Goal: Task Accomplishment & Management: Complete application form

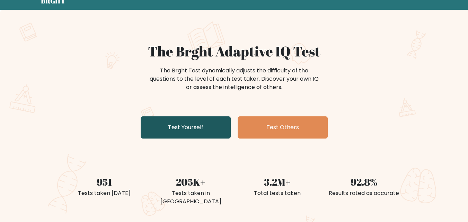
scroll to position [69, 0]
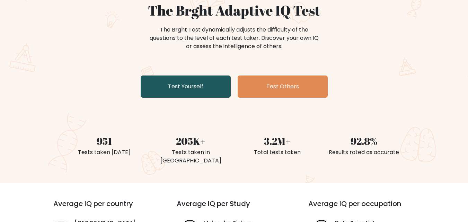
click at [189, 82] on link "Test Yourself" at bounding box center [186, 87] width 90 height 22
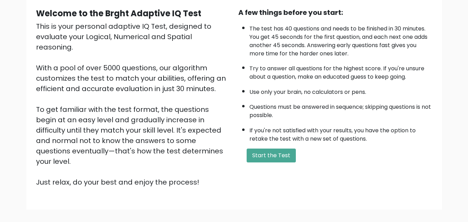
scroll to position [69, 0]
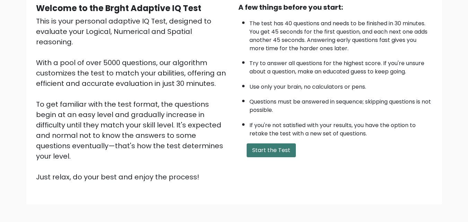
click at [263, 150] on button "Start the Test" at bounding box center [271, 150] width 49 height 14
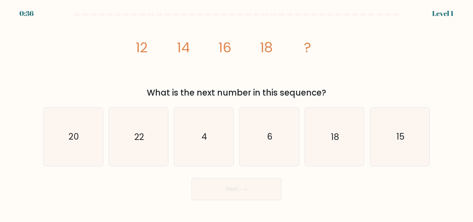
drag, startPoint x: 119, startPoint y: 36, endPoint x: 329, endPoint y: 93, distance: 217.0
click at [329, 93] on div "image/svg+xml 12 14 16 18 ? What is the next number in this sequence?" at bounding box center [236, 59] width 395 height 80
copy div "12 14 16 18 ? What is the next number in this sequence?"
click at [73, 125] on icon "20" at bounding box center [73, 137] width 58 height 58
click at [237, 113] on input "a. 20" at bounding box center [237, 112] width 0 height 2
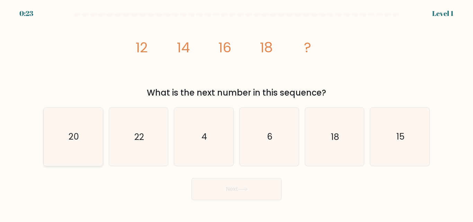
radio input "true"
click at [214, 193] on button "Next" at bounding box center [237, 189] width 90 height 22
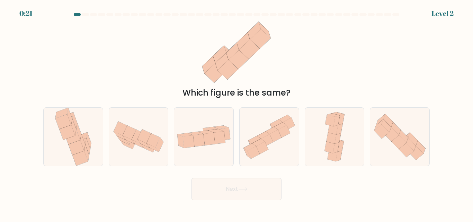
click at [222, 190] on button "Next" at bounding box center [237, 189] width 90 height 22
click at [332, 39] on div "Which figure is the same?" at bounding box center [236, 59] width 395 height 80
click at [198, 132] on icon at bounding box center [195, 133] width 15 height 3
click at [237, 113] on input "c." at bounding box center [237, 112] width 0 height 2
radio input "true"
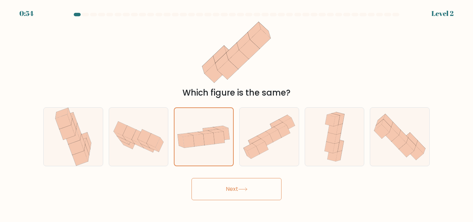
click at [217, 193] on button "Next" at bounding box center [237, 189] width 90 height 22
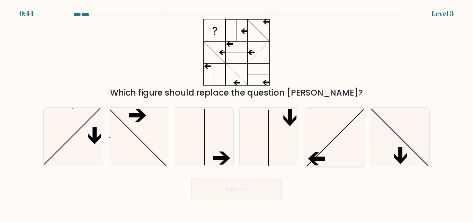
click at [333, 131] on icon at bounding box center [334, 137] width 58 height 58
click at [237, 113] on input "e." at bounding box center [237, 112] width 0 height 2
radio input "true"
click at [261, 183] on button "Next" at bounding box center [237, 189] width 90 height 22
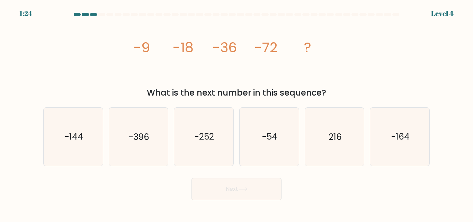
drag, startPoint x: 132, startPoint y: 43, endPoint x: 341, endPoint y: 88, distance: 214.3
click at [341, 88] on div "image/svg+xml -9 -18 -36 -72 ? What is the next number in this sequence?" at bounding box center [236, 59] width 395 height 80
copy div "-9 -18 -36 -72 ? What is the next number in this sequence?"
click at [78, 126] on icon "-144" at bounding box center [73, 137] width 58 height 58
click at [237, 113] on input "a. -144" at bounding box center [237, 112] width 0 height 2
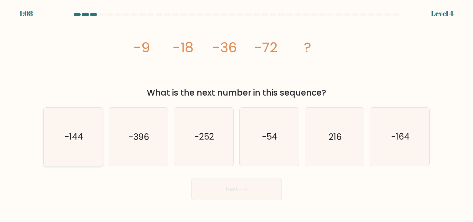
radio input "true"
click at [216, 185] on button "Next" at bounding box center [237, 189] width 90 height 22
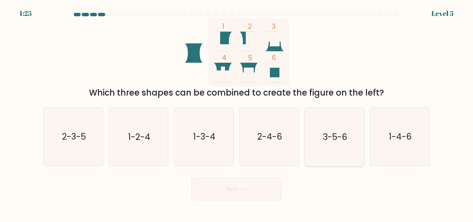
click at [340, 138] on text "3-5-6" at bounding box center [335, 137] width 25 height 12
click at [237, 113] on input "e. 3-5-6" at bounding box center [237, 112] width 0 height 2
radio input "true"
click at [256, 190] on button "Next" at bounding box center [237, 189] width 90 height 22
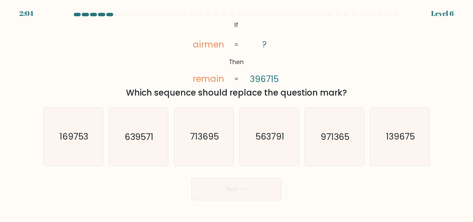
click at [178, 38] on div "@import url('https://fonts.googleapis.com/css?family=Abril+Fatface:400,100,100i…" at bounding box center [236, 59] width 395 height 80
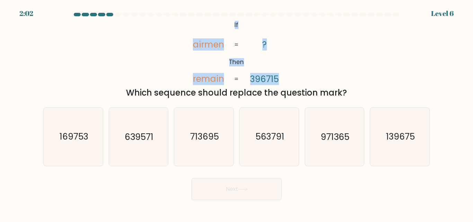
drag, startPoint x: 177, startPoint y: 17, endPoint x: 307, endPoint y: 74, distance: 142.2
click at [307, 74] on form "If ?" at bounding box center [236, 106] width 473 height 187
click at [325, 55] on div "@import url('https://fonts.googleapis.com/css?family=Abril+Fatface:400,100,100i…" at bounding box center [236, 59] width 395 height 80
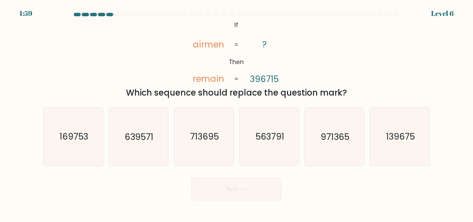
drag, startPoint x: 224, startPoint y: 17, endPoint x: 353, endPoint y: 97, distance: 152.0
click at [353, 97] on form "If ?" at bounding box center [236, 106] width 473 height 187
copy form "@import url('https://fonts.googleapis.com/css?family=Abril+Fatface:400,100,100i…"
click at [391, 145] on icon "139675" at bounding box center [400, 137] width 58 height 58
click at [237, 113] on input "f. 139675" at bounding box center [237, 112] width 0 height 2
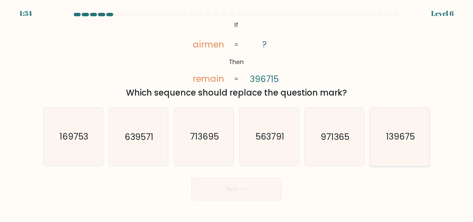
radio input "true"
click at [273, 190] on button "Next" at bounding box center [237, 189] width 90 height 22
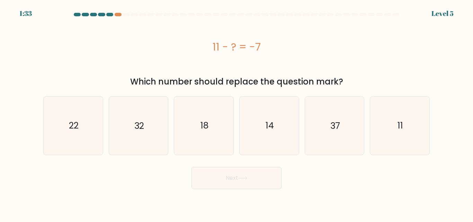
drag, startPoint x: 198, startPoint y: 42, endPoint x: 358, endPoint y: 81, distance: 164.6
click at [358, 81] on div "11 - ? = -7 Which number should replace the question mark?" at bounding box center [236, 53] width 395 height 69
copy div "11 - ? = -7 Which number should replace the question mark?"
click at [202, 136] on icon "18" at bounding box center [204, 126] width 58 height 58
click at [237, 113] on input "c. 18" at bounding box center [237, 112] width 0 height 2
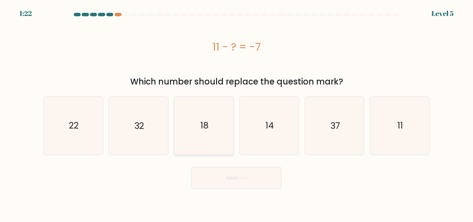
radio input "true"
click at [226, 170] on button "Next" at bounding box center [237, 178] width 90 height 22
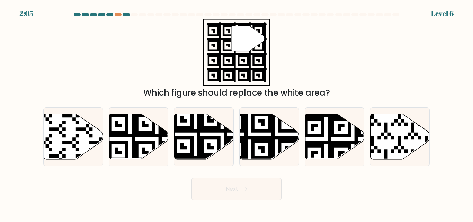
click at [227, 177] on div "Next" at bounding box center [236, 188] width 395 height 26
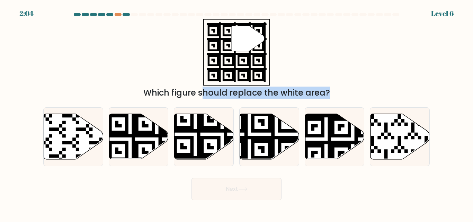
drag, startPoint x: 227, startPoint y: 177, endPoint x: 346, endPoint y: 53, distance: 171.9
click at [346, 54] on form "a." at bounding box center [236, 106] width 473 height 187
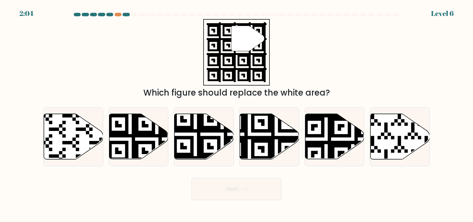
click at [352, 46] on div "" Which figure should replace the white area?" at bounding box center [236, 59] width 395 height 80
click at [259, 149] on icon at bounding box center [249, 161] width 107 height 107
click at [237, 113] on input "d." at bounding box center [237, 112] width 0 height 2
radio input "true"
click at [244, 183] on button "Next" at bounding box center [237, 189] width 90 height 22
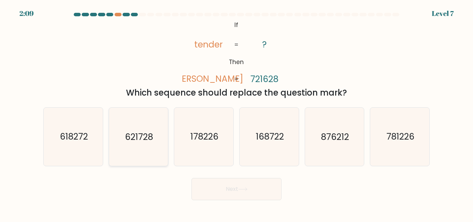
click at [153, 132] on icon "621728" at bounding box center [138, 137] width 58 height 58
click at [237, 113] on input "b. 621728" at bounding box center [237, 112] width 0 height 2
radio input "true"
click at [235, 193] on button "Next" at bounding box center [237, 189] width 90 height 22
click at [238, 188] on button "Next" at bounding box center [237, 189] width 90 height 22
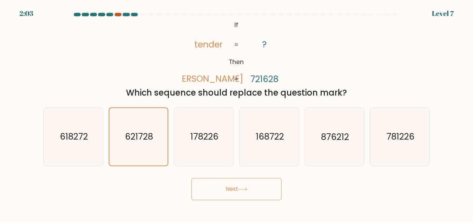
click at [120, 13] on div at bounding box center [118, 14] width 7 height 3
click at [119, 13] on div at bounding box center [118, 14] width 7 height 3
click at [220, 196] on button "Next" at bounding box center [237, 189] width 90 height 22
click at [160, 150] on icon "621728" at bounding box center [138, 136] width 57 height 57
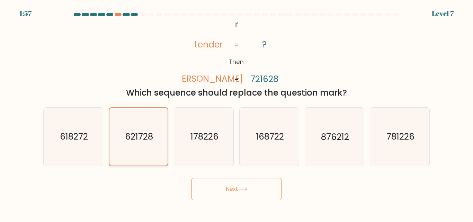
click at [237, 113] on input "b. 621728" at bounding box center [237, 112] width 0 height 2
click at [228, 188] on button "Next" at bounding box center [237, 189] width 90 height 22
click at [207, 132] on text "178226" at bounding box center [204, 137] width 28 height 12
click at [237, 113] on input "c. 178226" at bounding box center [237, 112] width 0 height 2
radio input "true"
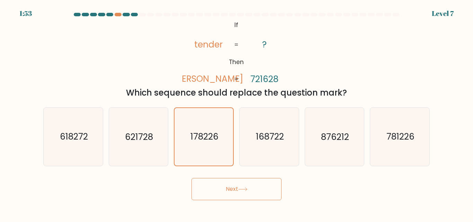
click at [169, 133] on div "b. 621728" at bounding box center [138, 136] width 65 height 59
click at [147, 134] on text "621728" at bounding box center [139, 137] width 28 height 12
click at [237, 113] on input "b. 621728" at bounding box center [237, 112] width 0 height 2
radio input "true"
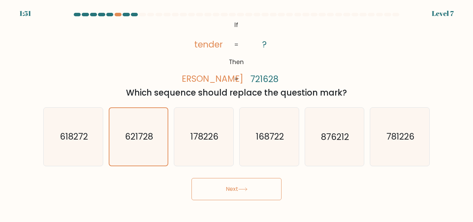
click at [235, 185] on button "Next" at bounding box center [237, 189] width 90 height 22
click at [234, 188] on button "Next" at bounding box center [237, 189] width 90 height 22
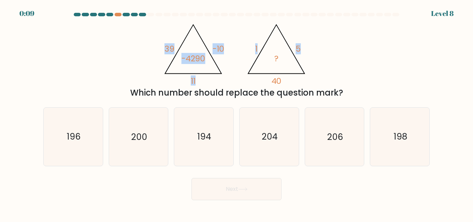
drag, startPoint x: 87, startPoint y: 20, endPoint x: 329, endPoint y: 61, distance: 244.8
click at [329, 61] on div "@import url('https://fonts.googleapis.com/css?family=Abril+Fatface:400,100,100i…" at bounding box center [236, 59] width 395 height 80
click at [412, 60] on div "@import url('https://fonts.googleapis.com/css?family=Abril+Fatface:400,100,100i…" at bounding box center [236, 59] width 395 height 80
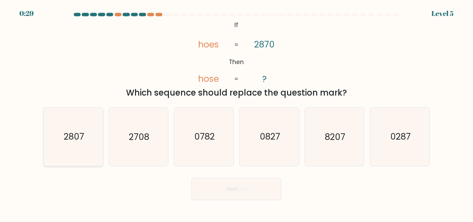
click at [94, 130] on icon "2807" at bounding box center [73, 137] width 58 height 58
click at [237, 113] on input "a. 2807" at bounding box center [237, 112] width 0 height 2
radio input "true"
click at [221, 191] on button "Next" at bounding box center [237, 189] width 90 height 22
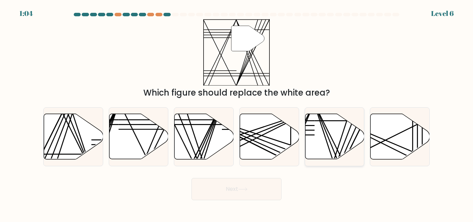
click at [325, 132] on icon at bounding box center [334, 136] width 59 height 45
click at [237, 113] on input "e." at bounding box center [237, 112] width 0 height 2
radio input "true"
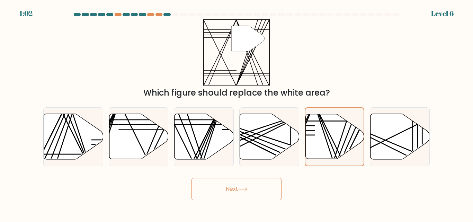
click at [238, 194] on button "Next" at bounding box center [237, 189] width 90 height 22
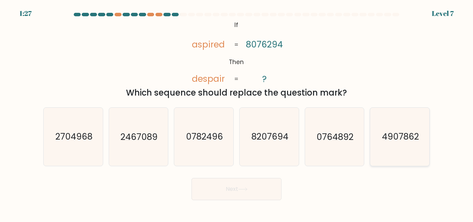
click at [403, 118] on icon "4907862" at bounding box center [400, 137] width 58 height 58
click at [237, 113] on input "f. 4907862" at bounding box center [237, 112] width 0 height 2
radio input "true"
click at [234, 190] on button "Next" at bounding box center [237, 189] width 90 height 22
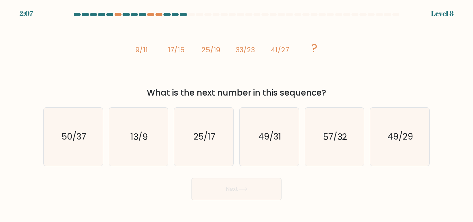
drag, startPoint x: 127, startPoint y: 48, endPoint x: 338, endPoint y: 89, distance: 215.2
click at [338, 89] on div "image/svg+xml 9/11 17/15 25/19 33/23 41/27 ? What is the next number in this se…" at bounding box center [236, 59] width 395 height 80
copy div "9/11 17/15 25/19 33/23 41/27 ? What is the next number in this sequence?"
click at [392, 60] on div "image/svg+xml 9/11 17/15 25/19 33/23 41/27 ? What is the next number in this se…" at bounding box center [236, 59] width 395 height 80
click at [400, 126] on icon "49/29" at bounding box center [400, 137] width 58 height 58
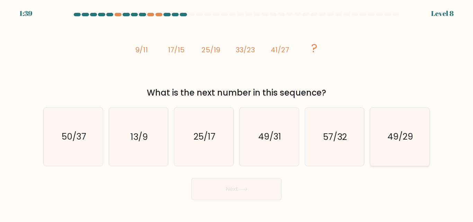
click at [237, 113] on input "f. 49/29" at bounding box center [237, 112] width 0 height 2
radio input "true"
click at [241, 188] on icon at bounding box center [242, 189] width 9 height 4
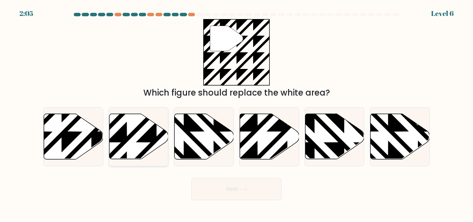
click at [148, 138] on icon at bounding box center [156, 112] width 119 height 119
click at [237, 113] on input "b." at bounding box center [237, 112] width 0 height 2
radio input "true"
click at [70, 130] on icon at bounding box center [73, 136] width 59 height 45
click at [237, 113] on input "a." at bounding box center [237, 112] width 0 height 2
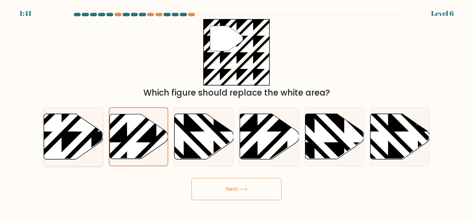
radio input "true"
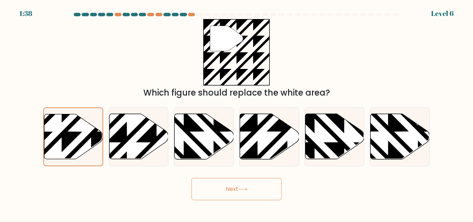
click at [243, 190] on icon at bounding box center [242, 189] width 9 height 4
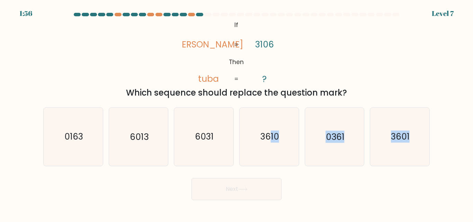
drag, startPoint x: 272, startPoint y: 134, endPoint x: 358, endPoint y: 203, distance: 110.9
click at [358, 203] on body "1:56 Level 7 If" at bounding box center [236, 111] width 473 height 222
click at [359, 195] on div "Next" at bounding box center [236, 188] width 395 height 26
click at [398, 136] on text "3601" at bounding box center [400, 137] width 19 height 12
click at [237, 113] on input "f. 3601" at bounding box center [237, 112] width 0 height 2
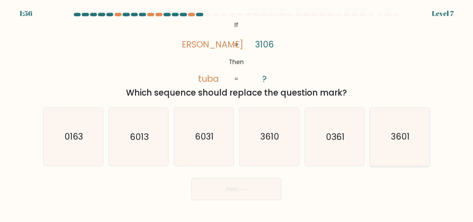
radio input "true"
click at [251, 185] on button "Next" at bounding box center [237, 189] width 90 height 22
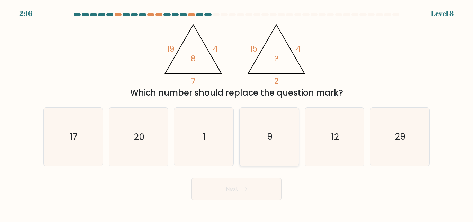
click at [278, 133] on icon "9" at bounding box center [269, 137] width 58 height 58
click at [237, 113] on input "d. 9" at bounding box center [237, 112] width 0 height 2
radio input "true"
click at [260, 192] on button "Next" at bounding box center [237, 189] width 90 height 22
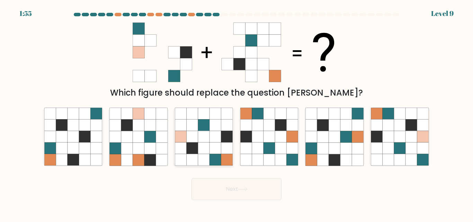
click at [220, 152] on icon at bounding box center [215, 148] width 11 height 11
click at [237, 113] on input "c." at bounding box center [237, 112] width 0 height 2
radio input "true"
click at [231, 187] on button "Next" at bounding box center [237, 189] width 90 height 22
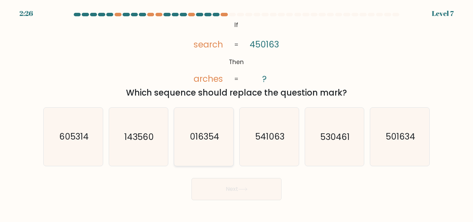
click at [200, 147] on icon "016354" at bounding box center [204, 137] width 58 height 58
click at [237, 113] on input "c. 016354" at bounding box center [237, 112] width 0 height 2
radio input "true"
click at [203, 197] on button "Next" at bounding box center [237, 189] width 90 height 22
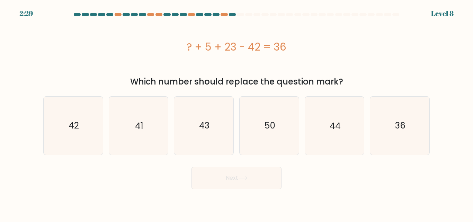
drag, startPoint x: 176, startPoint y: 41, endPoint x: 303, endPoint y: 57, distance: 127.5
click at [303, 57] on div "? + 5 + 23 - 42 = 36" at bounding box center [236, 46] width 387 height 55
copy div "? + 5 + 23 - 42 = 36"
click at [273, 124] on text "50" at bounding box center [269, 125] width 11 height 12
click at [237, 113] on input "d. 50" at bounding box center [237, 112] width 0 height 2
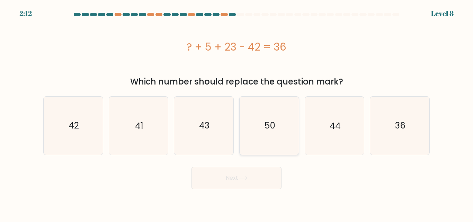
radio input "true"
click at [241, 173] on button "Next" at bounding box center [237, 178] width 90 height 22
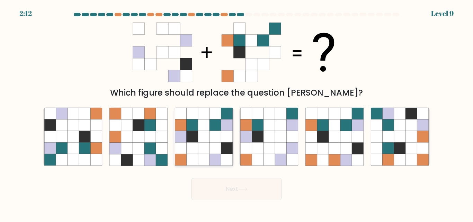
click at [197, 135] on icon at bounding box center [192, 136] width 11 height 11
click at [237, 113] on input "c." at bounding box center [237, 112] width 0 height 2
radio input "true"
click at [242, 188] on icon at bounding box center [242, 189] width 9 height 4
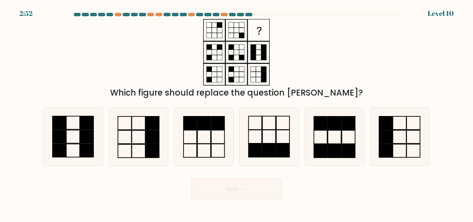
click at [117, 12] on div "2:52 Level 10" at bounding box center [236, 9] width 473 height 19
click at [118, 15] on div at bounding box center [118, 14] width 7 height 3
click at [388, 137] on rect at bounding box center [386, 137] width 14 height 13
click at [237, 113] on input "f." at bounding box center [237, 112] width 0 height 2
radio input "true"
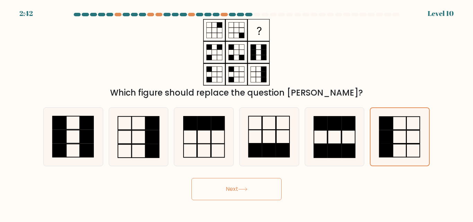
click at [254, 200] on button "Next" at bounding box center [237, 189] width 90 height 22
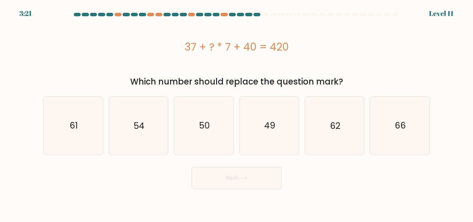
drag, startPoint x: 178, startPoint y: 51, endPoint x: 287, endPoint y: 60, distance: 109.8
click at [287, 60] on div "37 + ? * 7 + 40 = 420" at bounding box center [236, 46] width 387 height 55
copy div "37 + ? * 7 + 40 = 420"
click at [257, 130] on icon "49" at bounding box center [269, 126] width 58 height 58
click at [237, 113] on input "d. 49" at bounding box center [237, 112] width 0 height 2
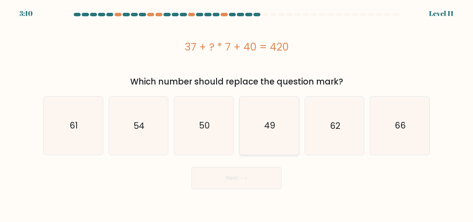
radio input "true"
click at [237, 175] on button "Next" at bounding box center [237, 178] width 90 height 22
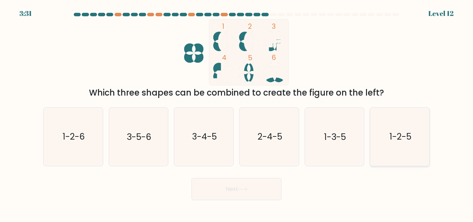
click at [390, 138] on text "1-2-5" at bounding box center [401, 137] width 22 height 12
click at [237, 113] on input "f. 1-2-5" at bounding box center [237, 112] width 0 height 2
radio input "true"
click at [258, 186] on button "Next" at bounding box center [237, 189] width 90 height 22
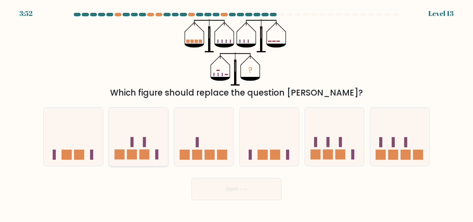
click at [149, 141] on icon at bounding box center [138, 136] width 59 height 49
click at [237, 113] on input "b." at bounding box center [237, 112] width 0 height 2
radio input "true"
click at [241, 187] on icon at bounding box center [242, 189] width 9 height 4
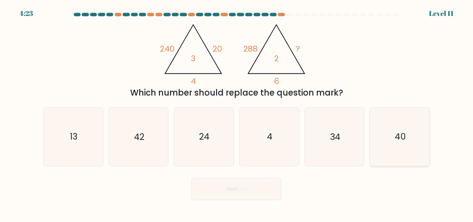
click at [391, 142] on icon "40" at bounding box center [400, 137] width 58 height 58
click at [237, 113] on input "f. 40" at bounding box center [237, 112] width 0 height 2
radio input "true"
click at [276, 186] on button "Next" at bounding box center [237, 189] width 90 height 22
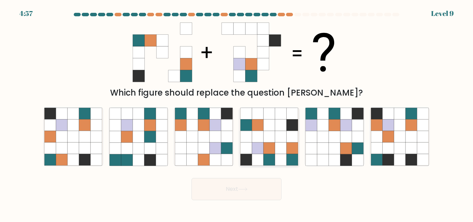
click at [272, 132] on icon at bounding box center [269, 136] width 11 height 11
click at [237, 113] on input "d." at bounding box center [237, 112] width 0 height 2
radio input "true"
click at [242, 193] on button "Next" at bounding box center [237, 189] width 90 height 22
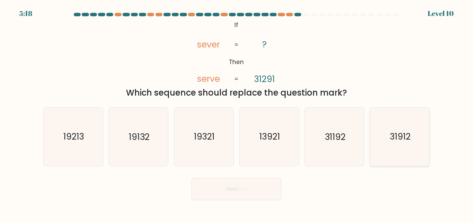
click at [398, 131] on text "31912" at bounding box center [400, 137] width 21 height 12
click at [237, 113] on input "f. 31912" at bounding box center [237, 112] width 0 height 2
radio input "true"
click at [241, 187] on icon at bounding box center [242, 189] width 9 height 4
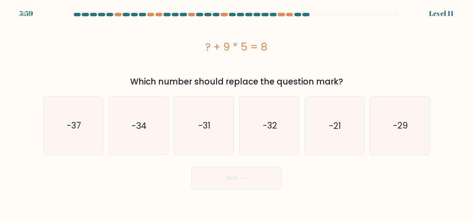
drag, startPoint x: 215, startPoint y: 59, endPoint x: 269, endPoint y: 50, distance: 55.4
click at [269, 56] on div "? + 9 * 5 = 8" at bounding box center [236, 46] width 387 height 55
copy div "? + 9 * 5 = 8"
click at [72, 128] on text "-37" at bounding box center [73, 125] width 14 height 12
click at [237, 113] on input "a. -37" at bounding box center [237, 112] width 0 height 2
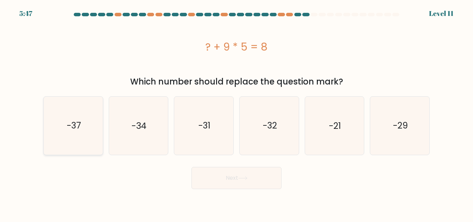
radio input "true"
click at [217, 180] on button "Next" at bounding box center [237, 178] width 90 height 22
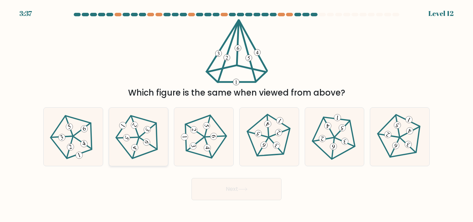
click at [136, 139] on icon at bounding box center [138, 137] width 46 height 46
click at [237, 113] on input "b." at bounding box center [237, 112] width 0 height 2
radio input "true"
click at [241, 185] on button "Next" at bounding box center [237, 189] width 90 height 22
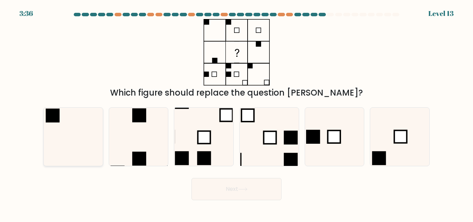
click at [97, 119] on icon at bounding box center [73, 137] width 58 height 58
click at [237, 113] on input "a." at bounding box center [237, 112] width 0 height 2
radio input "true"
click at [238, 188] on button "Next" at bounding box center [237, 189] width 90 height 22
click at [219, 185] on button "Next" at bounding box center [237, 189] width 90 height 22
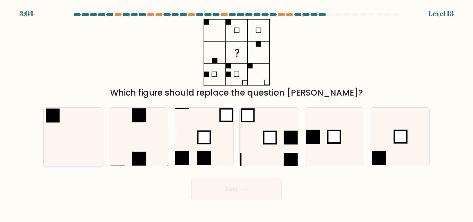
click at [77, 148] on icon at bounding box center [73, 137] width 58 height 58
click at [237, 113] on input "a." at bounding box center [237, 112] width 0 height 2
radio input "true"
click at [225, 185] on button "Next" at bounding box center [237, 189] width 90 height 22
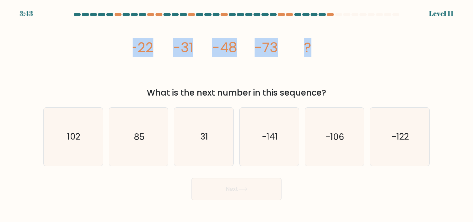
drag, startPoint x: 128, startPoint y: 36, endPoint x: 350, endPoint y: 51, distance: 222.1
click at [350, 51] on div "image/svg+xml -22 -31 -48 -73 ? What is the next number in this sequence?" at bounding box center [236, 59] width 395 height 80
click at [337, 73] on icon "image/svg+xml -22 -31 -48 -73 ?" at bounding box center [237, 52] width 208 height 66
click at [212, 71] on icon "image/svg+xml -22 -31 -48 -73 ?" at bounding box center [237, 52] width 208 height 66
click at [126, 49] on div "image/svg+xml -22 -31 -48 -73 ? What is the next number in this sequence?" at bounding box center [236, 59] width 395 height 80
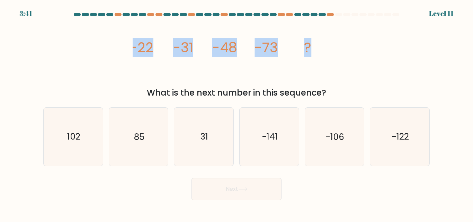
click at [131, 78] on div "image/svg+xml -22 -31 -48 -73 ? What is the next number in this sequence?" at bounding box center [236, 59] width 395 height 80
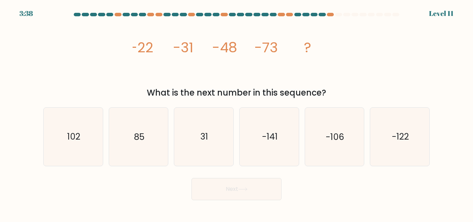
drag, startPoint x: 128, startPoint y: 39, endPoint x: 340, endPoint y: 94, distance: 219.2
click at [340, 94] on div "image/svg+xml -22 -31 -48 -73 ? What is the next number in this sequence?" at bounding box center [236, 59] width 395 height 80
copy div "-22 -31 -48 -73 ? What is the next number in this sequence?"
click at [332, 137] on text "-106" at bounding box center [335, 137] width 18 height 12
click at [237, 113] on input "e. -106" at bounding box center [237, 112] width 0 height 2
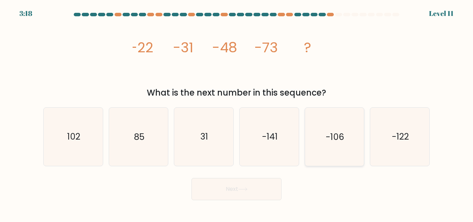
radio input "true"
click at [250, 184] on button "Next" at bounding box center [237, 189] width 90 height 22
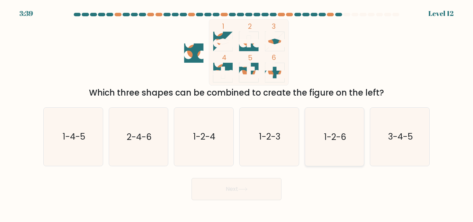
click at [342, 139] on text "1-2-6" at bounding box center [335, 137] width 22 height 12
click at [237, 113] on input "e. 1-2-6" at bounding box center [237, 112] width 0 height 2
radio input "true"
click at [256, 187] on button "Next" at bounding box center [237, 189] width 90 height 22
click at [234, 188] on button "Next" at bounding box center [237, 189] width 90 height 22
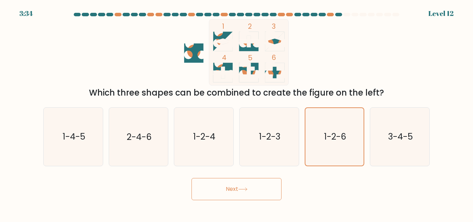
click at [234, 188] on button "Next" at bounding box center [237, 189] width 90 height 22
click at [192, 178] on button "Next" at bounding box center [237, 189] width 90 height 22
click at [238, 193] on button "Next" at bounding box center [237, 189] width 90 height 22
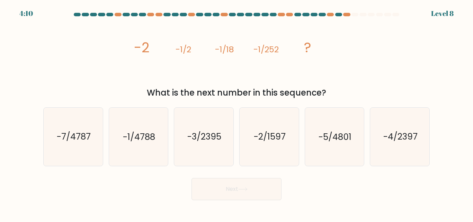
drag, startPoint x: 123, startPoint y: 37, endPoint x: 348, endPoint y: 95, distance: 231.6
click at [348, 95] on div "image/svg+xml -2 -1/2 -1/18 -1/252 ? What is the next number in this sequence?" at bounding box center [236, 59] width 395 height 80
copy div "-2 -1/2 -1/18 -1/252 ? What is the next number in this sequence?"
click at [132, 144] on icon "-1/4788" at bounding box center [138, 137] width 58 height 58
click at [237, 113] on input "b. -1/4788" at bounding box center [237, 112] width 0 height 2
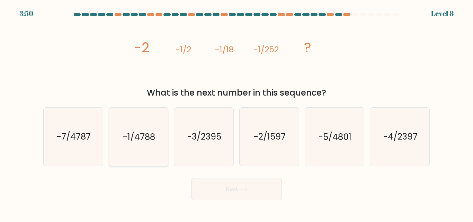
radio input "true"
click at [233, 193] on button "Next" at bounding box center [237, 189] width 90 height 22
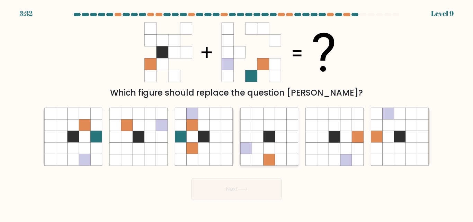
click at [253, 139] on icon at bounding box center [257, 136] width 11 height 11
click at [237, 113] on input "d." at bounding box center [237, 112] width 0 height 2
radio input "true"
click at [223, 189] on button "Next" at bounding box center [237, 189] width 90 height 22
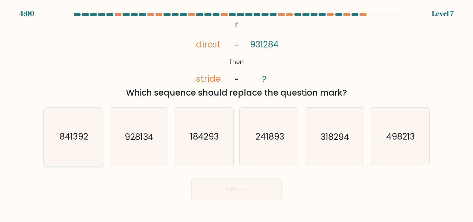
click at [70, 136] on text "841392" at bounding box center [73, 137] width 29 height 12
click at [237, 113] on input "a. 841392" at bounding box center [237, 112] width 0 height 2
radio input "true"
click at [258, 188] on button "Next" at bounding box center [237, 189] width 90 height 22
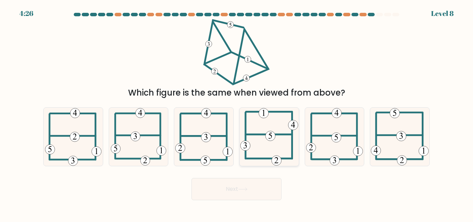
click at [273, 130] on icon at bounding box center [269, 137] width 58 height 58
click at [237, 113] on input "d." at bounding box center [237, 112] width 0 height 2
radio input "true"
click at [251, 189] on button "Next" at bounding box center [237, 189] width 90 height 22
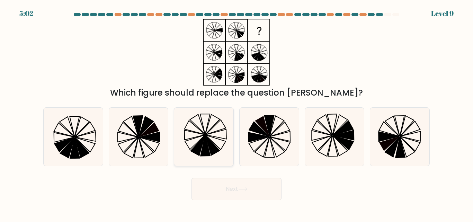
click at [202, 140] on icon at bounding box center [198, 146] width 14 height 20
click at [237, 113] on input "c." at bounding box center [237, 112] width 0 height 2
radio input "true"
click at [220, 190] on button "Next" at bounding box center [237, 189] width 90 height 22
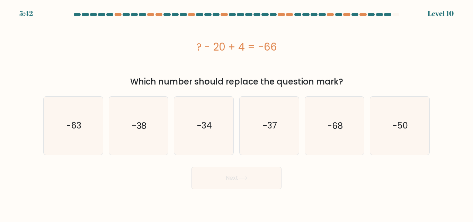
drag, startPoint x: 194, startPoint y: 43, endPoint x: 347, endPoint y: 87, distance: 159.1
click at [347, 87] on div "? - 20 + 4 = -66 Which number should replace the question mark?" at bounding box center [236, 53] width 395 height 69
copy div "? - 20 + 4 = -66 Which number should replace the question mark?"
click at [400, 133] on icon "-50" at bounding box center [400, 126] width 58 height 58
click at [237, 113] on input "f. -50" at bounding box center [237, 112] width 0 height 2
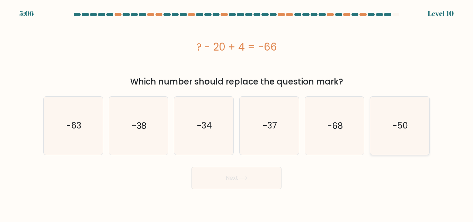
radio input "true"
click at [265, 170] on button "Next" at bounding box center [237, 178] width 90 height 22
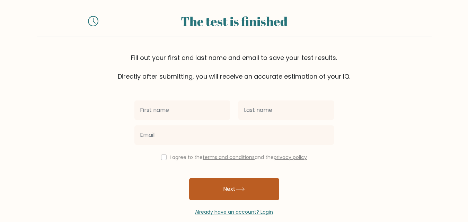
scroll to position [21, 0]
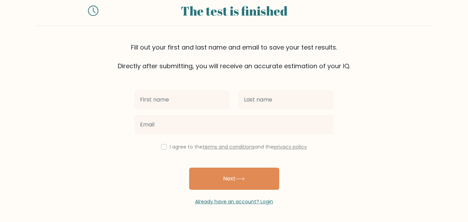
click at [213, 100] on input "text" at bounding box center [182, 99] width 96 height 19
type input "kylee"
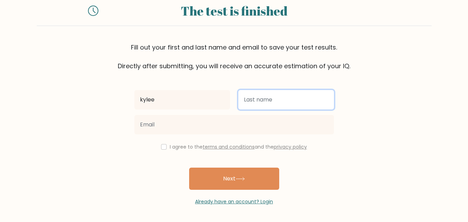
click at [304, 105] on input "text" at bounding box center [286, 99] width 96 height 19
type input "tura"
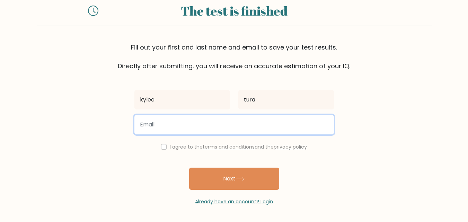
click at [282, 128] on input "email" at bounding box center [233, 124] width 199 height 19
type input "[EMAIL_ADDRESS][DOMAIN_NAME]"
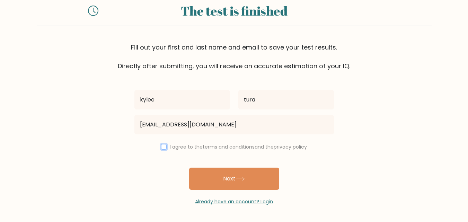
click at [161, 145] on input "checkbox" at bounding box center [164, 147] width 6 height 6
checkbox input "true"
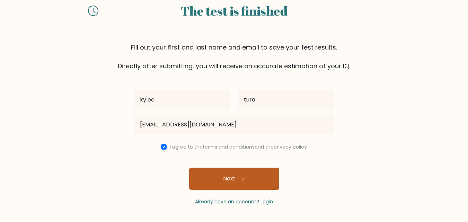
click at [229, 179] on button "Next" at bounding box center [234, 179] width 90 height 22
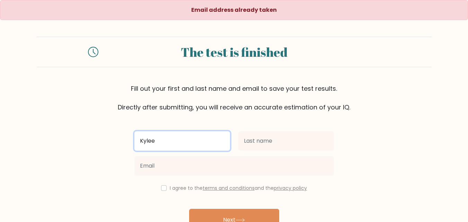
type input "kylee"
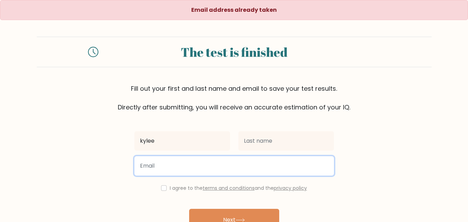
click at [172, 167] on input "email" at bounding box center [233, 165] width 199 height 19
type input "nickbronsonofm02@gmail.com"
click at [189, 209] on button "Next" at bounding box center [234, 220] width 90 height 22
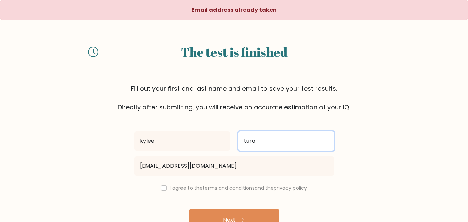
type input "tura"
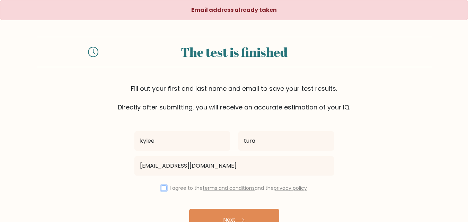
drag, startPoint x: 164, startPoint y: 186, endPoint x: 163, endPoint y: 189, distance: 3.9
click at [163, 188] on input "checkbox" at bounding box center [164, 188] width 6 height 6
checkbox input "true"
click at [211, 213] on button "Next" at bounding box center [234, 220] width 90 height 22
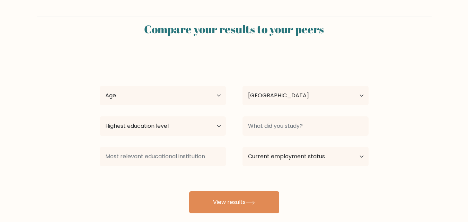
select select "PH"
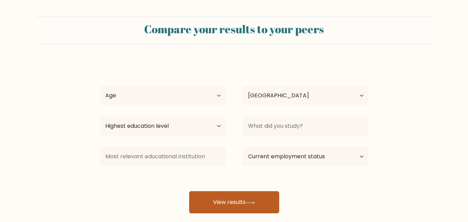
click at [214, 197] on button "View results" at bounding box center [234, 202] width 90 height 22
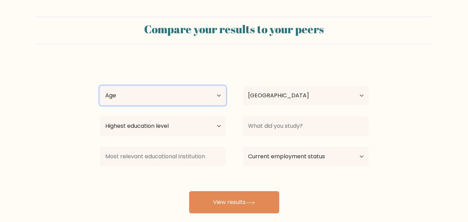
click at [176, 96] on select "Age Under [DEMOGRAPHIC_DATA] [DEMOGRAPHIC_DATA] [DEMOGRAPHIC_DATA] [DEMOGRAPHIC…" at bounding box center [163, 95] width 126 height 19
select select "25_34"
click at [100, 86] on select "Age Under [DEMOGRAPHIC_DATA] [DEMOGRAPHIC_DATA] [DEMOGRAPHIC_DATA] [DEMOGRAPHIC…" at bounding box center [163, 95] width 126 height 19
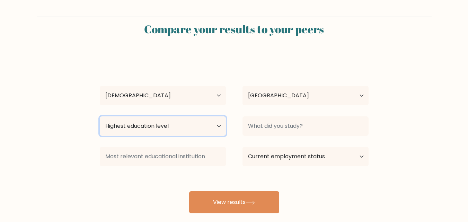
click at [210, 128] on select "Highest education level No schooling Primary Lower Secondary Upper Secondary Oc…" at bounding box center [163, 125] width 126 height 19
select select "bachelors_degree"
click at [100, 116] on select "Highest education level No schooling Primary Lower Secondary Upper Secondary Oc…" at bounding box center [163, 125] width 126 height 19
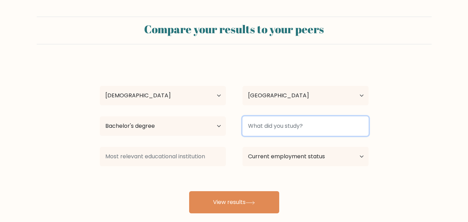
click at [258, 127] on input at bounding box center [305, 125] width 126 height 19
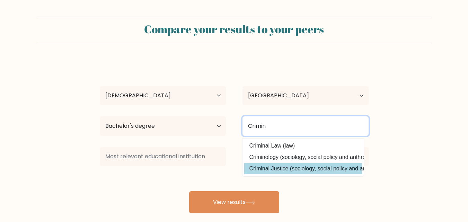
type input "Crimin"
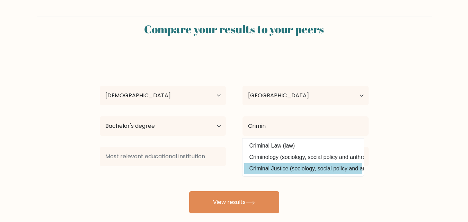
click at [293, 167] on div "[PERSON_NAME] Age Under [DEMOGRAPHIC_DATA] [DEMOGRAPHIC_DATA] [DEMOGRAPHIC_DATA…" at bounding box center [234, 137] width 277 height 152
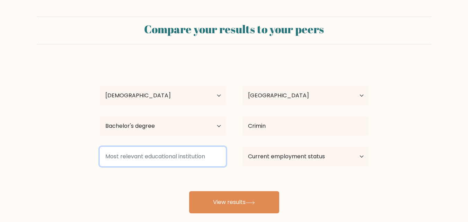
click at [189, 160] on input at bounding box center [163, 156] width 126 height 19
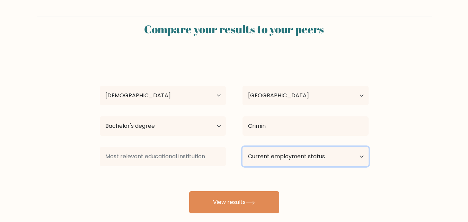
click at [253, 156] on select "Current employment status Employed Student Retired Other / prefer not to answer" at bounding box center [305, 156] width 126 height 19
select select "other"
click at [242, 147] on select "Current employment status Employed Student Retired Other / prefer not to answer" at bounding box center [305, 156] width 126 height 19
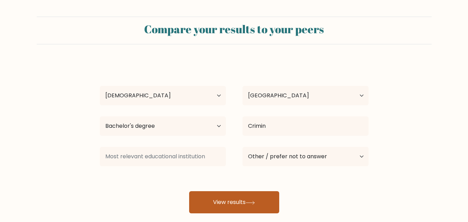
click at [242, 201] on button "View results" at bounding box center [234, 202] width 90 height 22
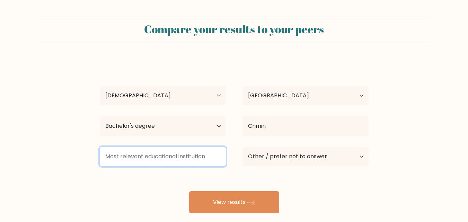
click at [199, 156] on input at bounding box center [163, 156] width 126 height 19
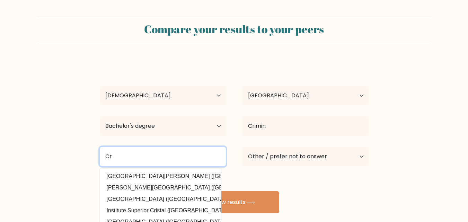
type input "C"
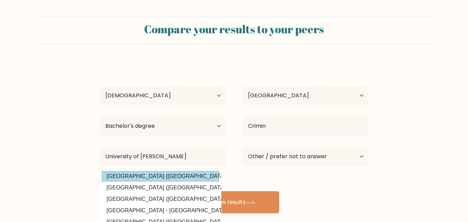
click at [196, 172] on div "[PERSON_NAME] Age Under [DEMOGRAPHIC_DATA] [DEMOGRAPHIC_DATA] [DEMOGRAPHIC_DATA…" at bounding box center [234, 137] width 277 height 152
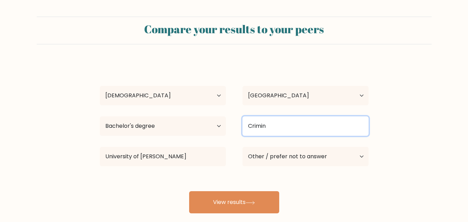
click at [291, 129] on input "Crimin" at bounding box center [305, 125] width 126 height 19
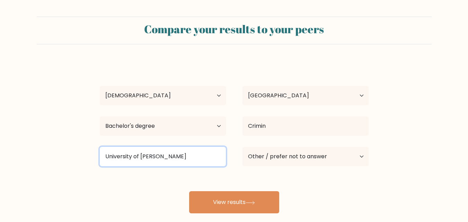
click at [176, 159] on input "University of [PERSON_NAME]" at bounding box center [163, 156] width 126 height 19
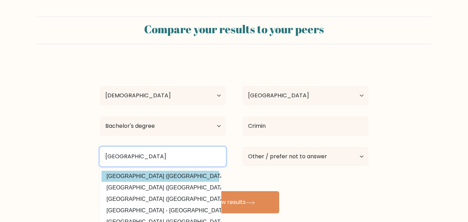
type input "[GEOGRAPHIC_DATA]"
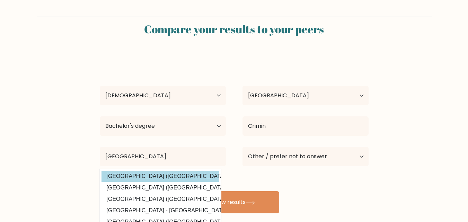
click at [182, 177] on div "[PERSON_NAME] Age Under [DEMOGRAPHIC_DATA] [DEMOGRAPHIC_DATA] [DEMOGRAPHIC_DATA…" at bounding box center [234, 137] width 277 height 152
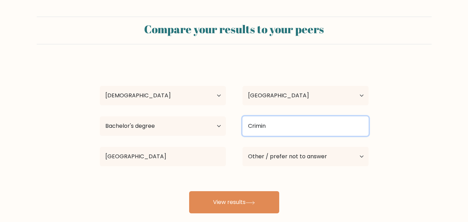
click at [282, 128] on input "Crimin" at bounding box center [305, 125] width 126 height 19
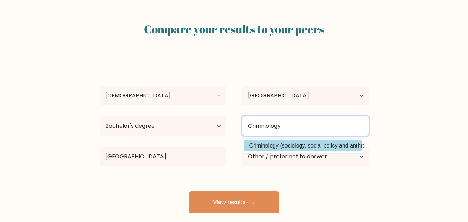
type input "Criminology"
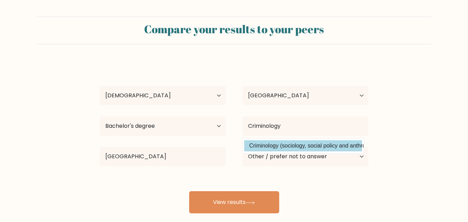
click at [297, 146] on div "[PERSON_NAME] Age Under [DEMOGRAPHIC_DATA] [DEMOGRAPHIC_DATA] [DEMOGRAPHIC_DATA…" at bounding box center [234, 137] width 277 height 152
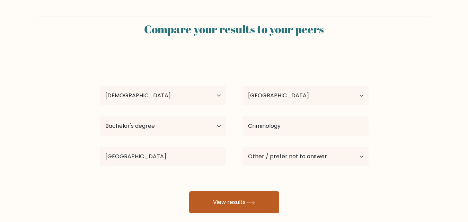
click at [214, 206] on button "View results" at bounding box center [234, 202] width 90 height 22
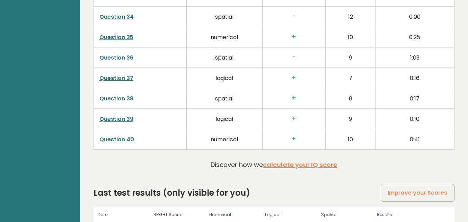
scroll to position [1775, 0]
